Goal: Manage account settings

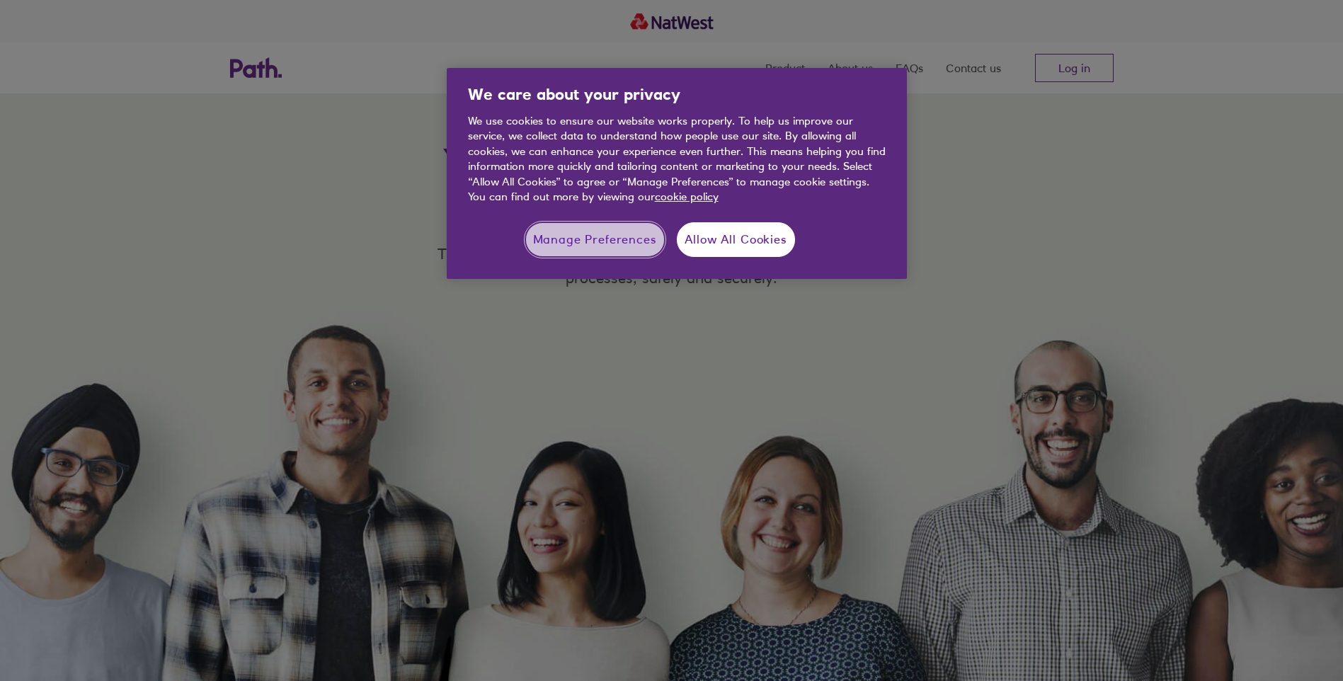
click at [611, 244] on button "Manage Preferences" at bounding box center [594, 239] width 139 height 35
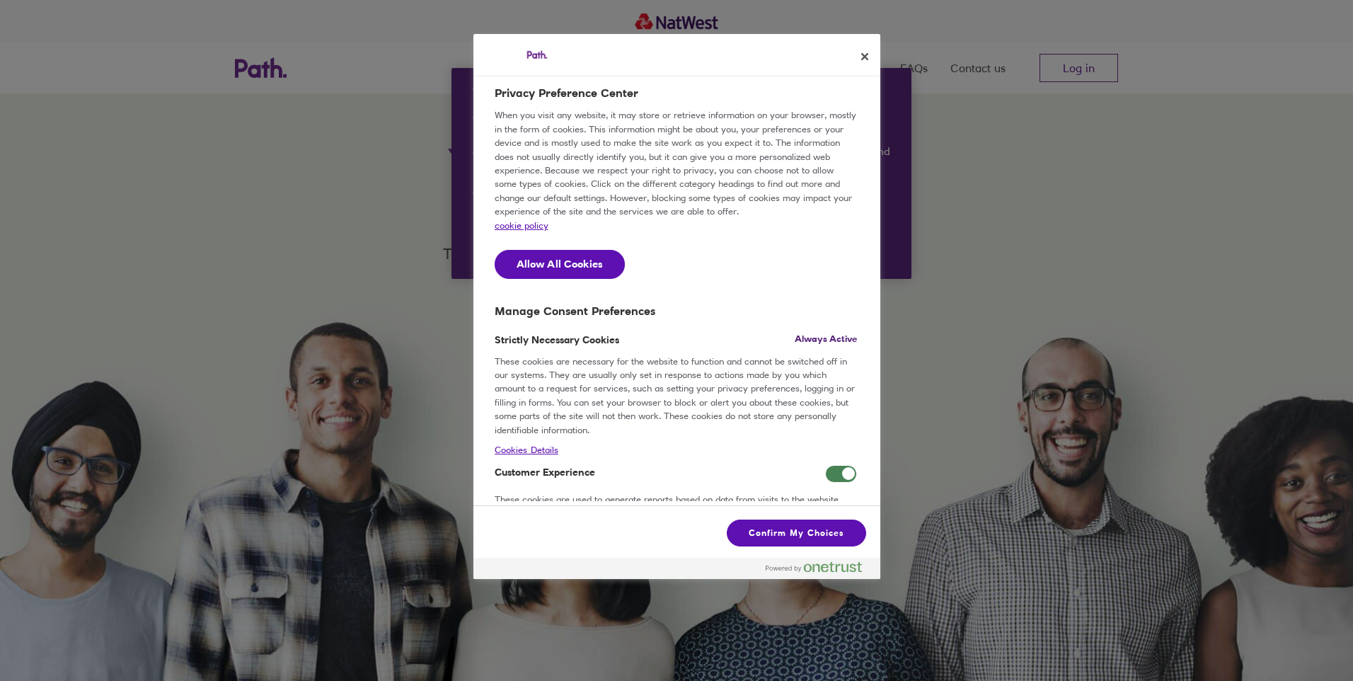
click at [833, 483] on span "Customer Experience" at bounding box center [841, 474] width 32 height 18
click at [825, 465] on input "Customer Experience" at bounding box center [825, 465] width 0 height 0
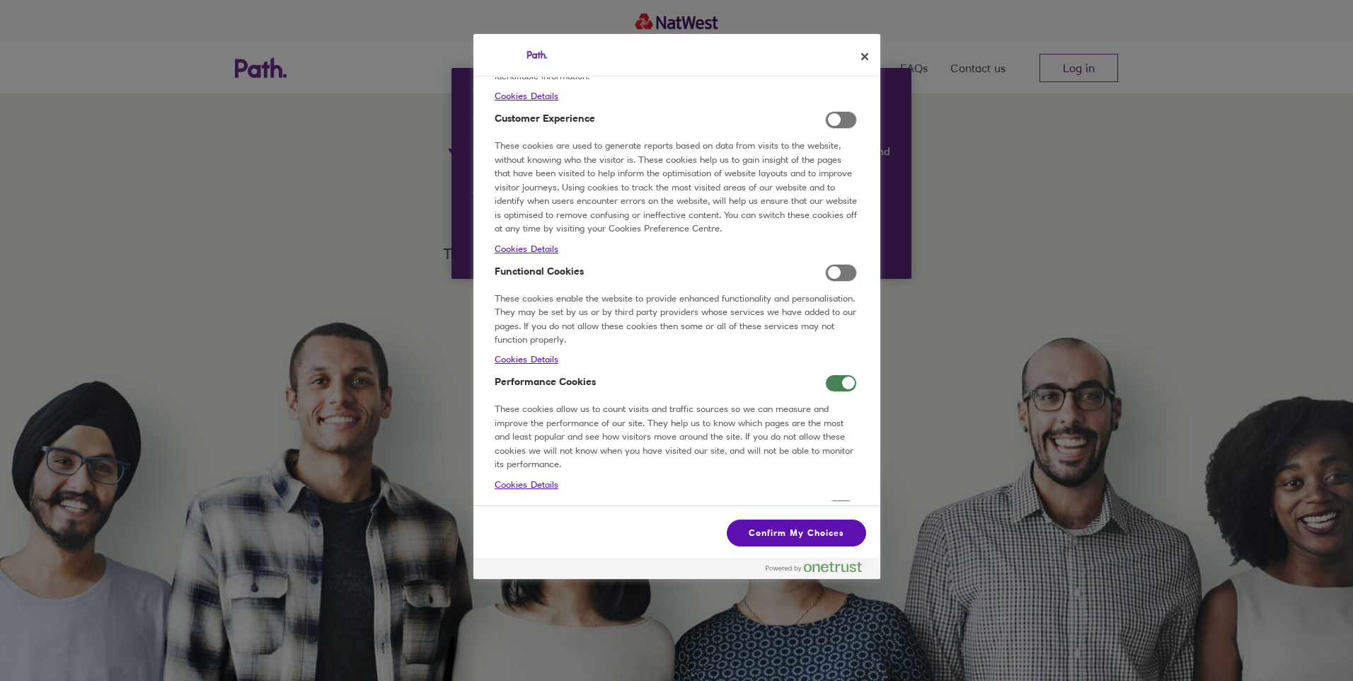
click at [837, 392] on span "Performance Cookies" at bounding box center [841, 383] width 32 height 18
click at [825, 374] on input "Performance Cookies" at bounding box center [825, 374] width 0 height 0
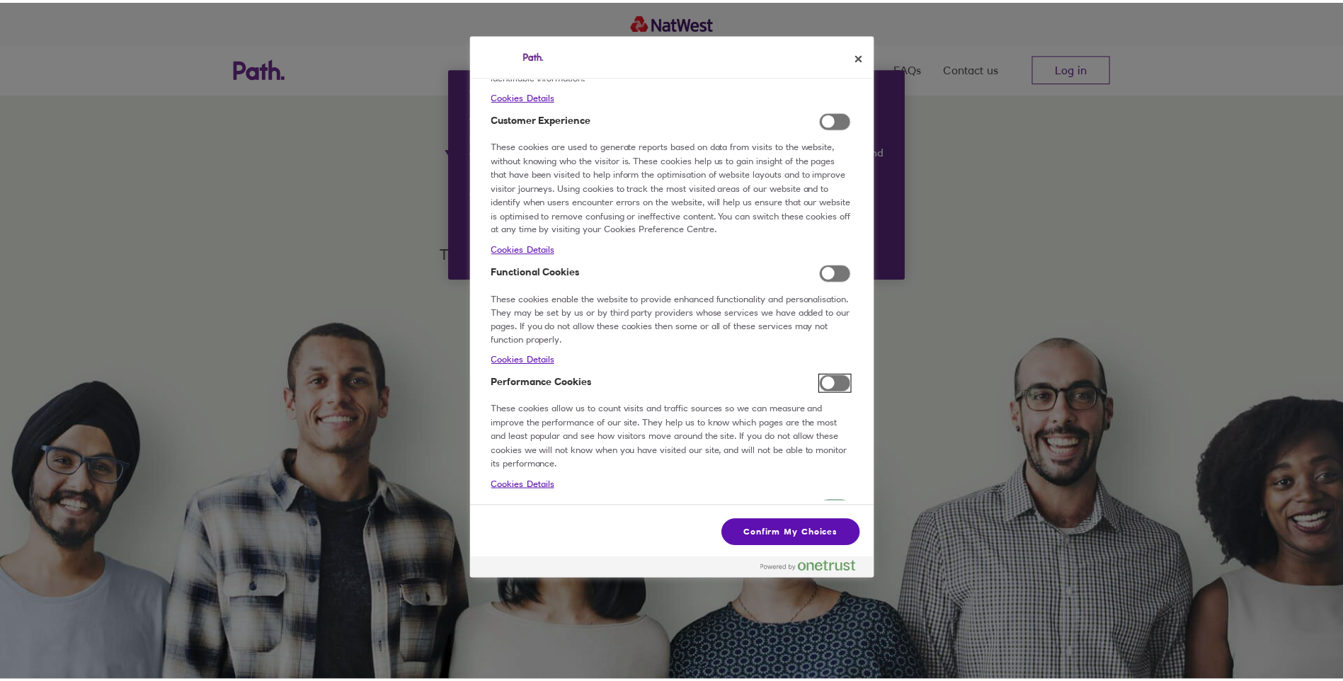
scroll to position [484, 0]
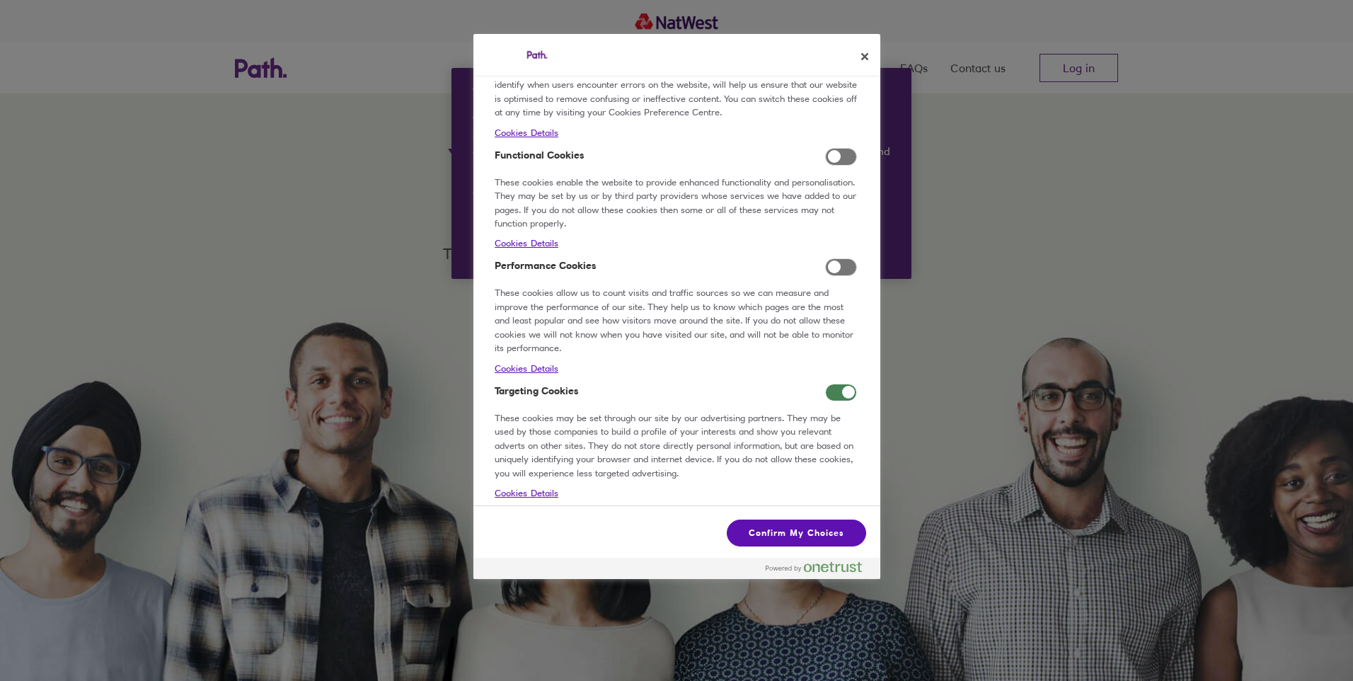
click at [834, 385] on span "Targeting Cookies" at bounding box center [841, 393] width 32 height 18
click at [825, 384] on input "Targeting Cookies" at bounding box center [825, 384] width 0 height 0
click at [783, 535] on button "Confirm My Choices" at bounding box center [796, 532] width 139 height 27
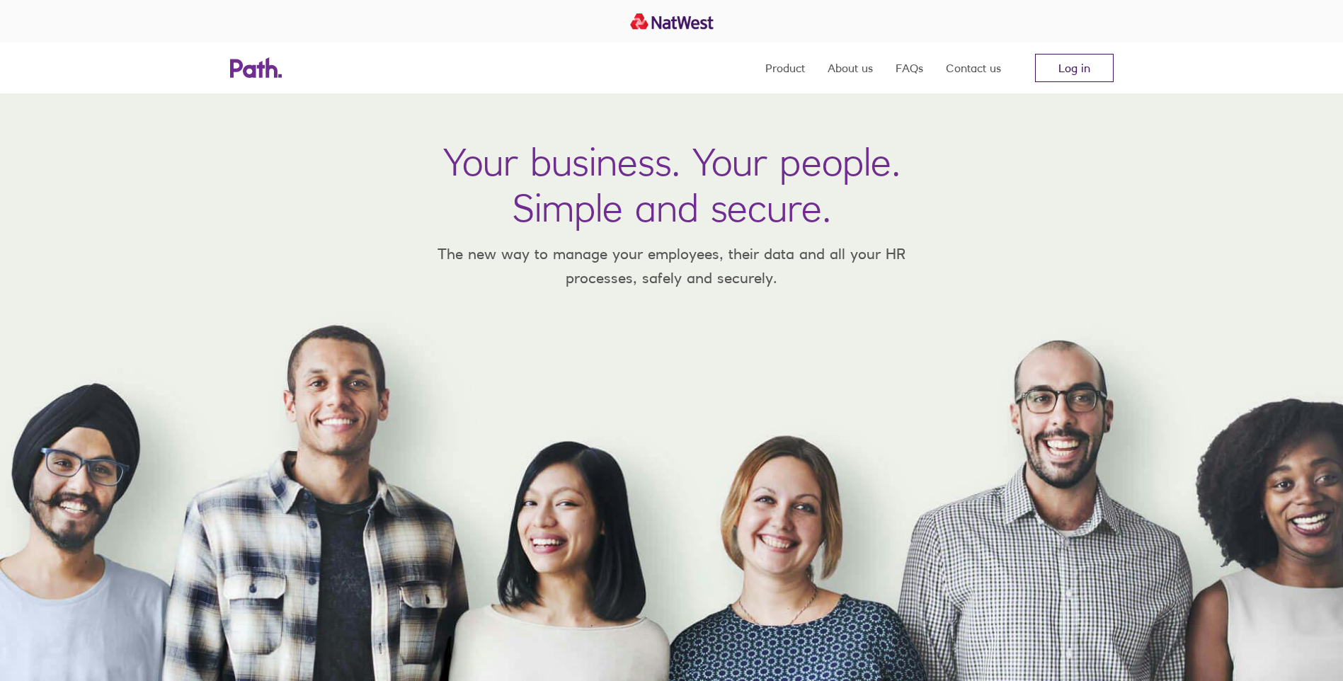
click at [1103, 81] on link "Log in" at bounding box center [1074, 68] width 79 height 28
